Goal: Check status

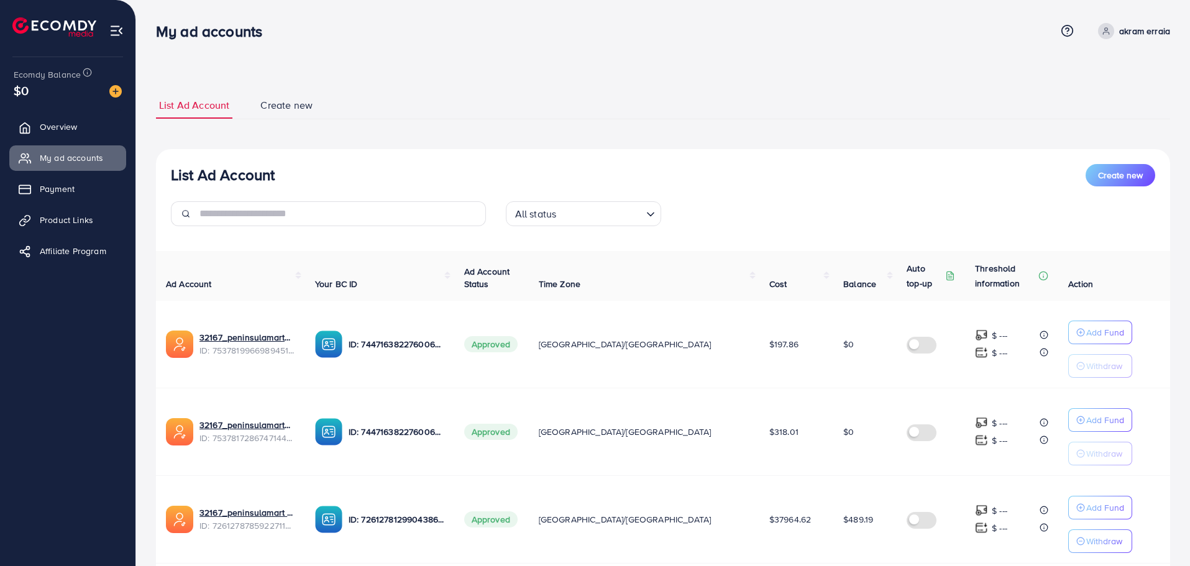
scroll to position [87, 0]
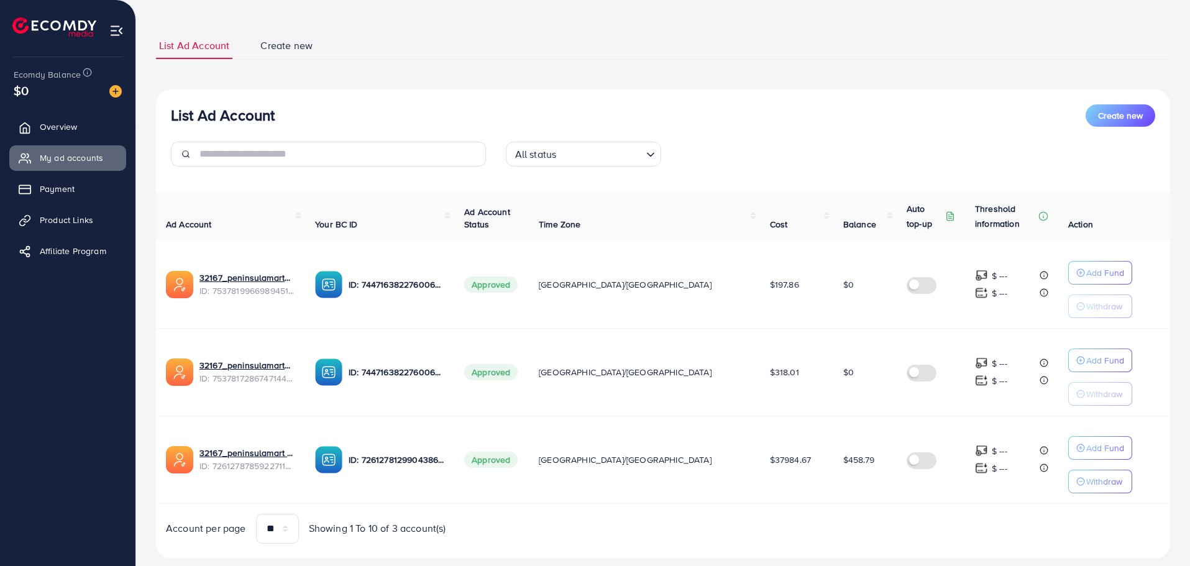
scroll to position [62, 0]
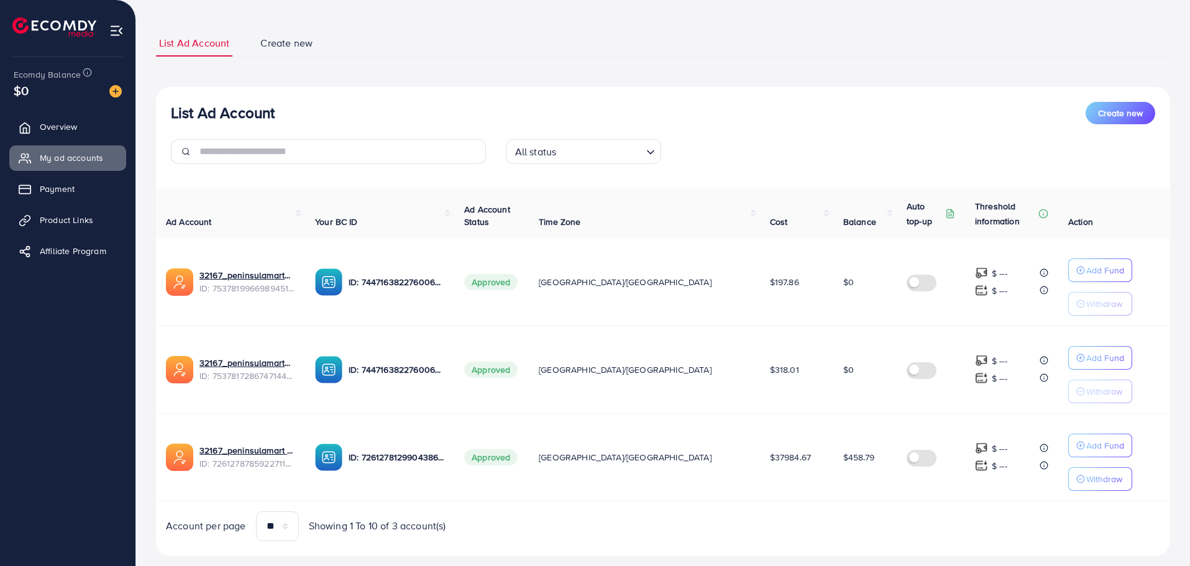
click at [844, 456] on span "$458.79" at bounding box center [859, 457] width 31 height 12
copy span "458.79"
